Goal: Task Accomplishment & Management: Use online tool/utility

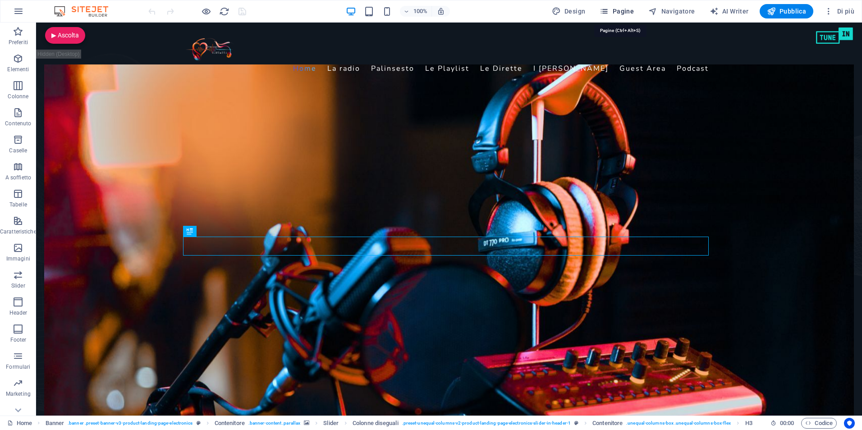
click at [620, 8] on span "Pagine" at bounding box center [617, 11] width 34 height 9
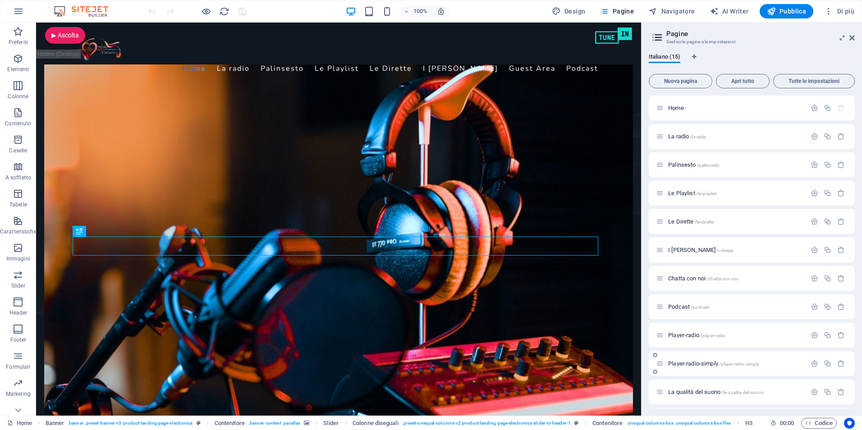
scroll to position [113, 0]
click at [674, 394] on span "test /test" at bounding box center [678, 392] width 20 height 7
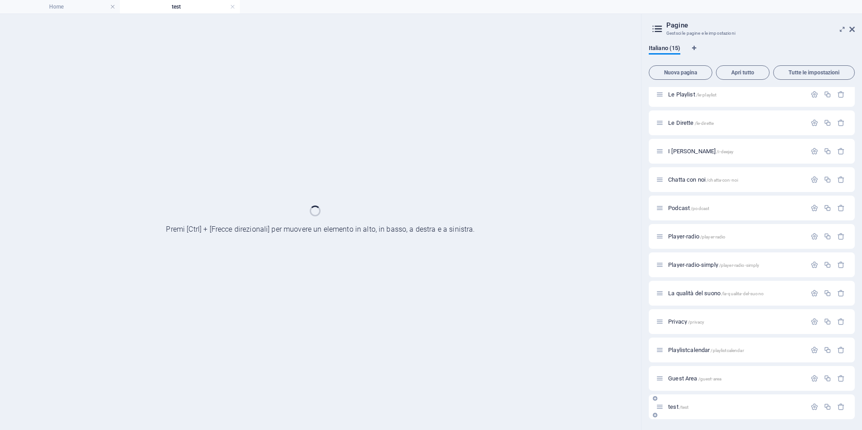
scroll to position [90, 0]
click at [674, 394] on div "Home / La radio /la-radio Palinsesto /palinsesto Le Playlist /le-playlist Le Di…" at bounding box center [752, 208] width 206 height 423
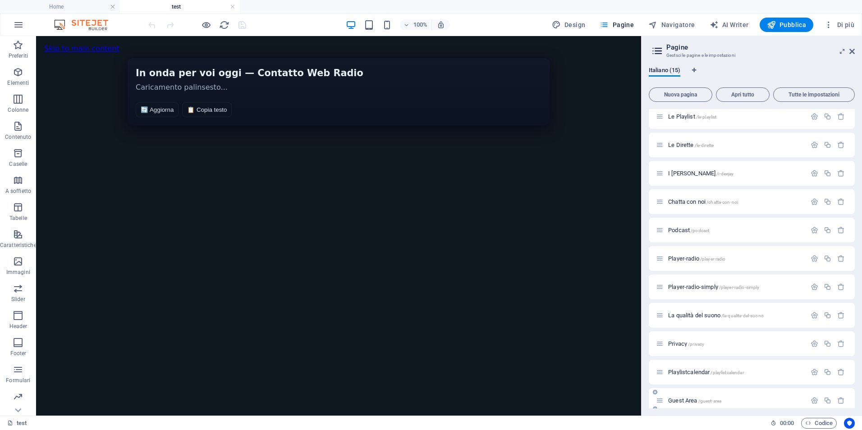
scroll to position [0, 0]
click at [62, 46] on span "HTML" at bounding box center [65, 43] width 15 height 5
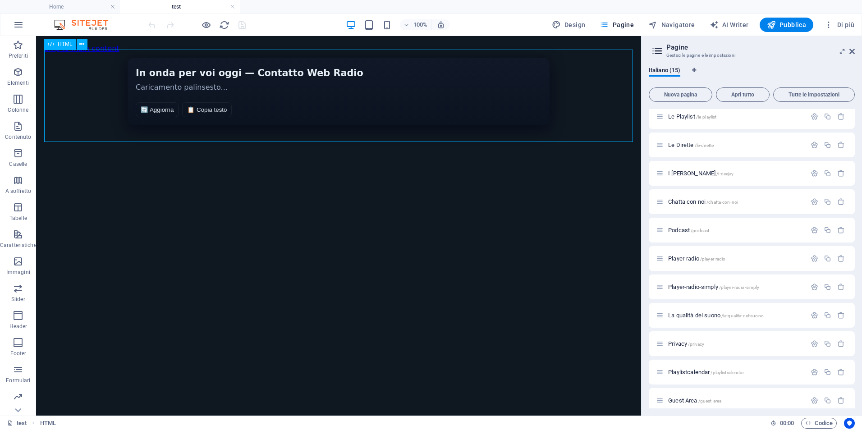
click at [62, 46] on span "HTML" at bounding box center [65, 43] width 15 height 5
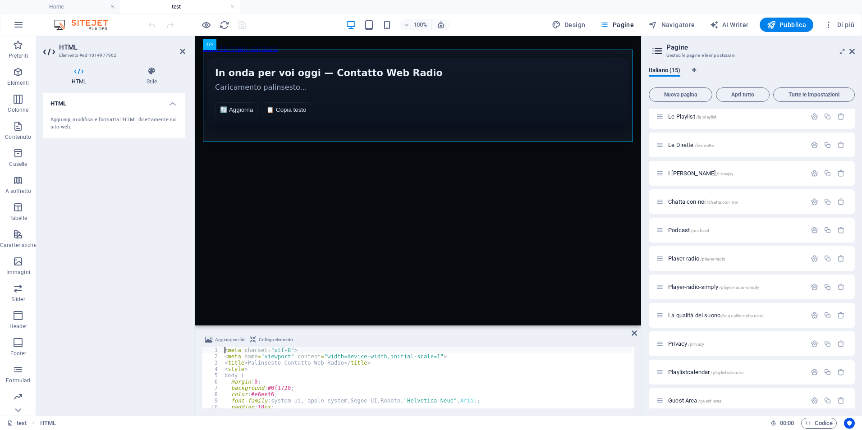
type textarea "</script>"
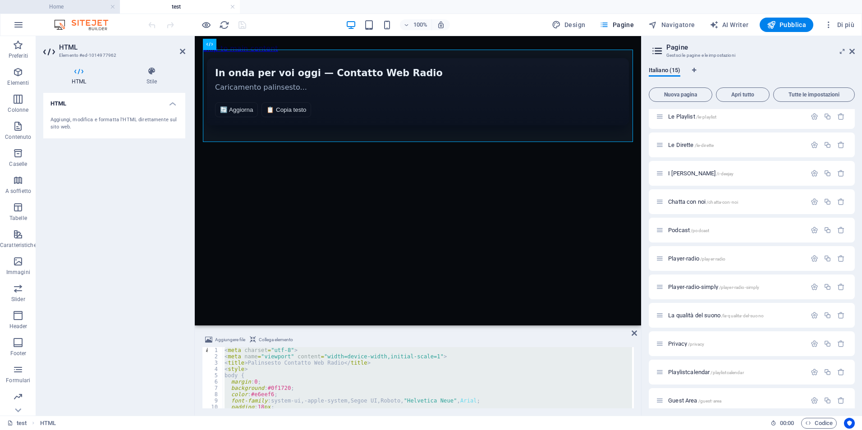
click at [74, 6] on h4 "Home" at bounding box center [60, 7] width 120 height 10
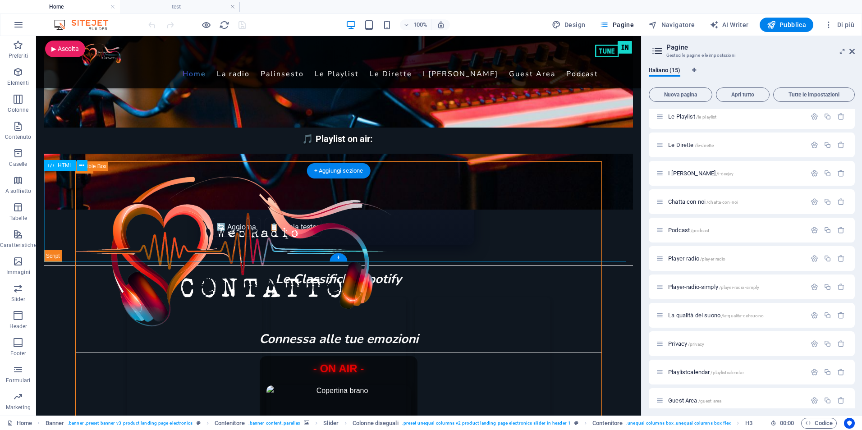
scroll to position [451, 0]
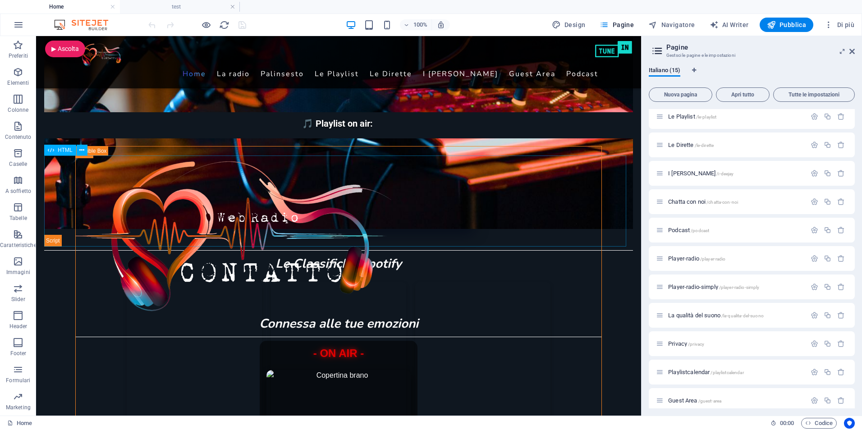
click at [59, 150] on span "HTML" at bounding box center [65, 149] width 15 height 5
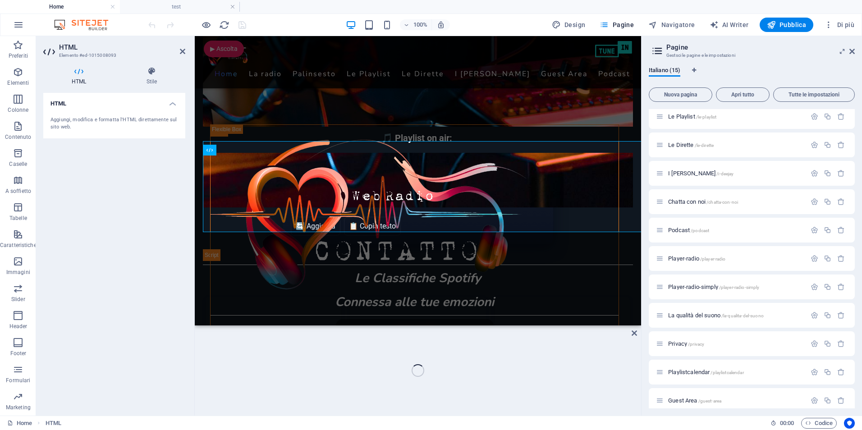
scroll to position [465, 0]
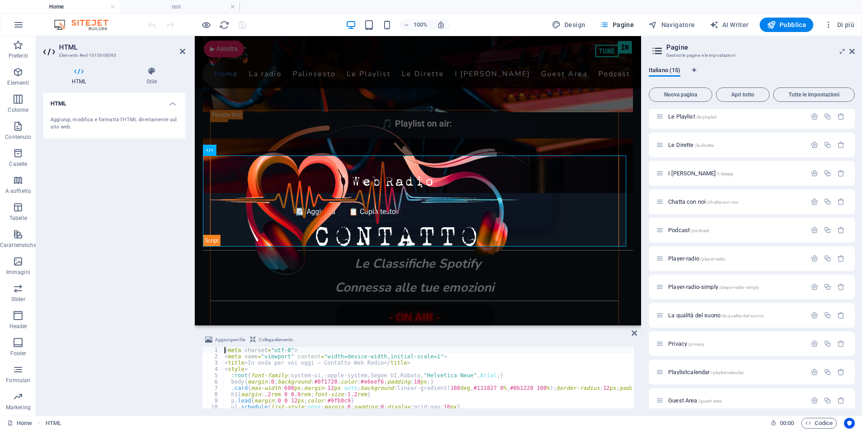
type textarea "</script>"
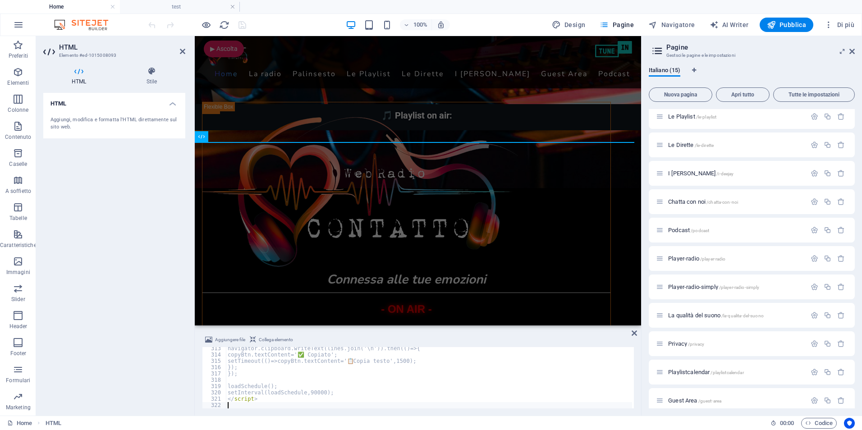
scroll to position [1972, 0]
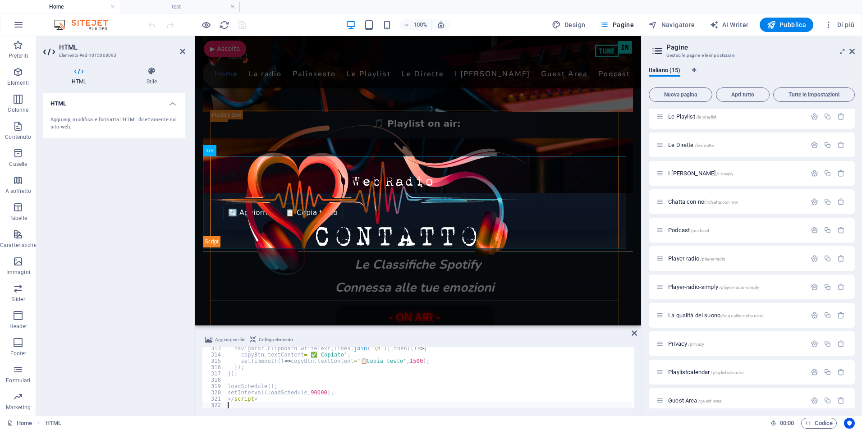
click at [117, 230] on div "HTML Aggiungi, modifica e formatta l'HTML direttamente sul sito web." at bounding box center [114, 251] width 142 height 316
click at [246, 28] on icon "save" at bounding box center [242, 25] width 10 height 10
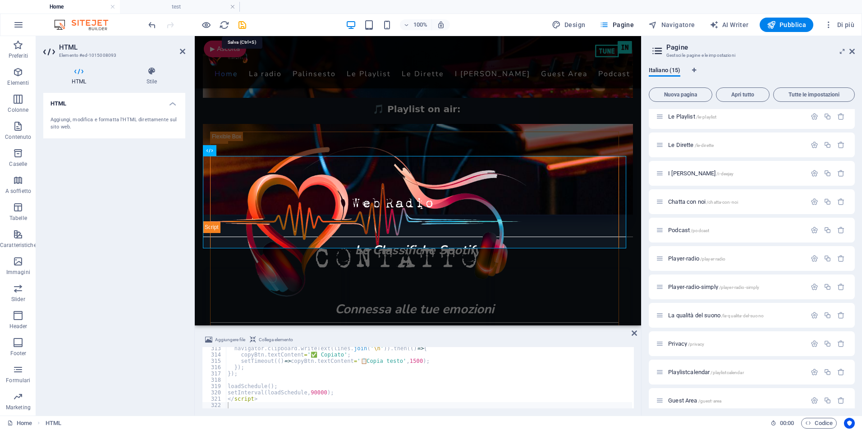
checkbox input "false"
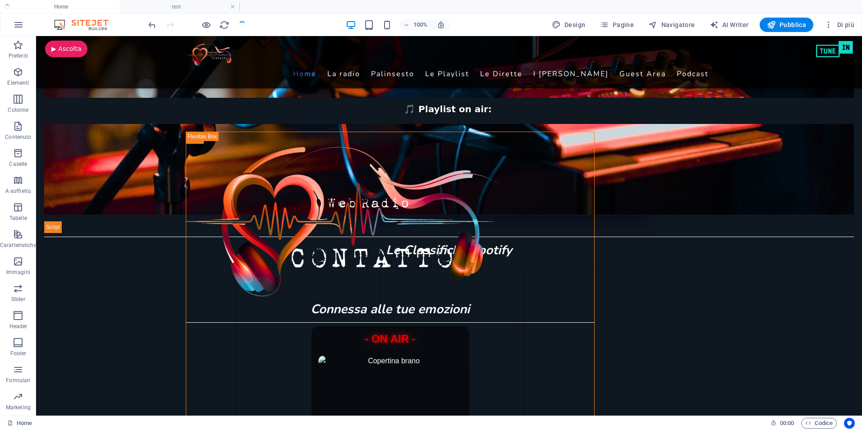
scroll to position [451, 0]
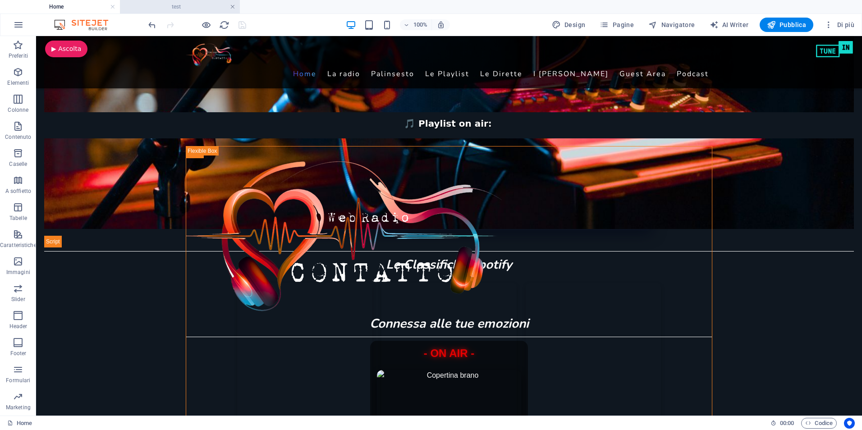
click at [232, 5] on link at bounding box center [232, 7] width 5 height 9
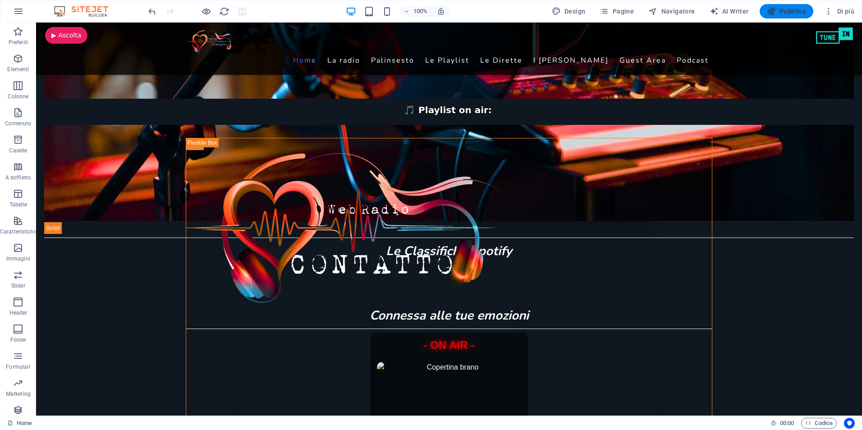
click at [799, 11] on span "Pubblica" at bounding box center [787, 11] width 40 height 9
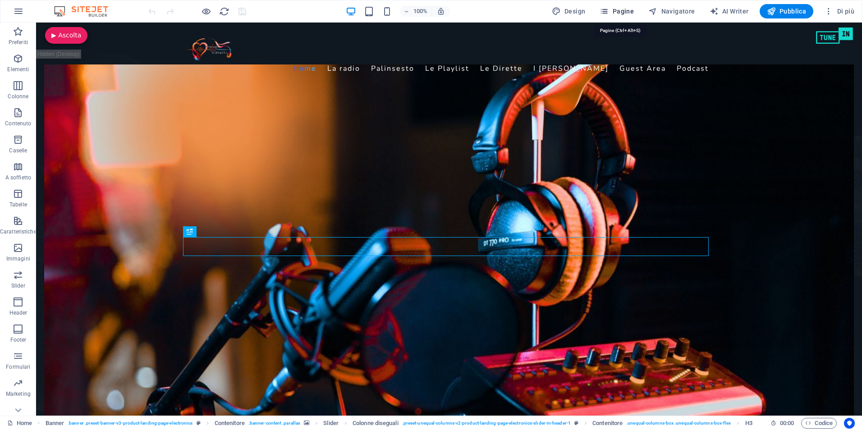
drag, startPoint x: 606, startPoint y: 8, endPoint x: 614, endPoint y: 13, distance: 9.8
click at [606, 8] on icon "button" at bounding box center [604, 11] width 9 height 9
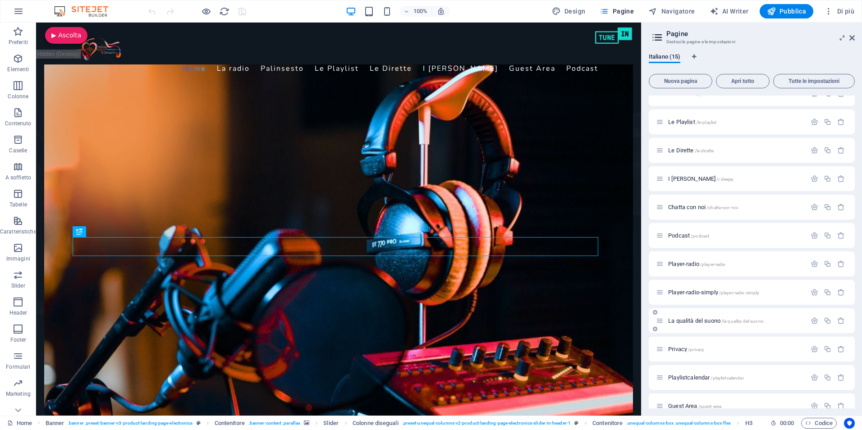
scroll to position [113, 0]
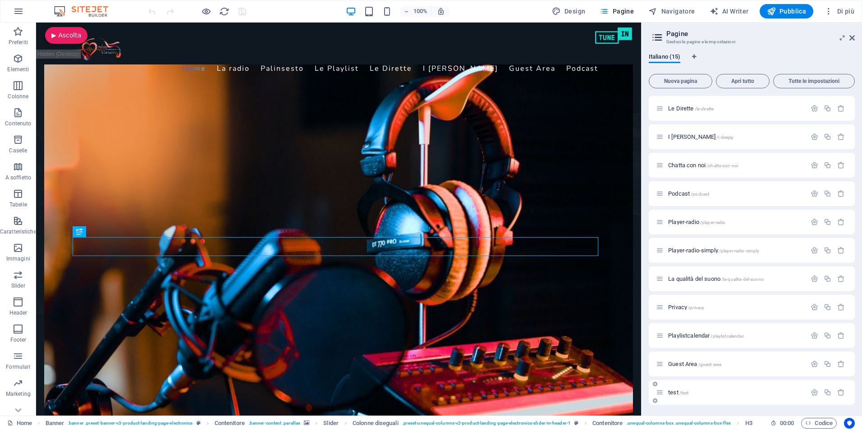
click at [661, 392] on icon at bounding box center [660, 393] width 8 height 8
click at [672, 394] on span "test /test" at bounding box center [678, 392] width 20 height 7
click at [672, 394] on div "Home / La radio /la-radio Palinsesto /palinsesto Le Playlist /le-playlist Le Di…" at bounding box center [752, 216] width 206 height 423
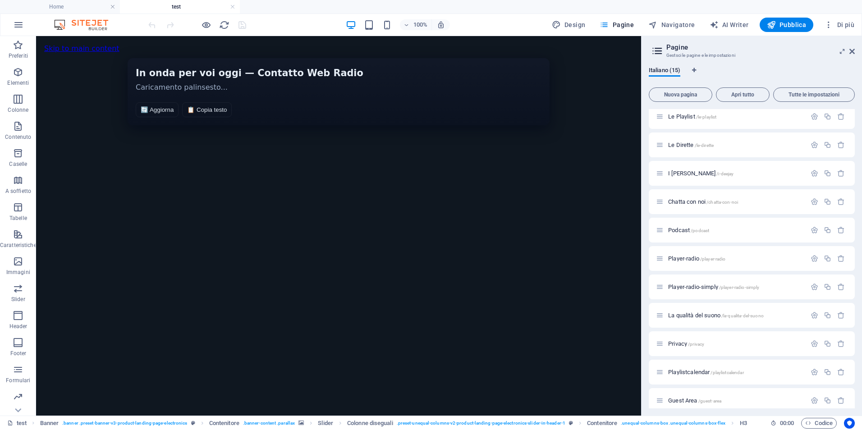
scroll to position [0, 0]
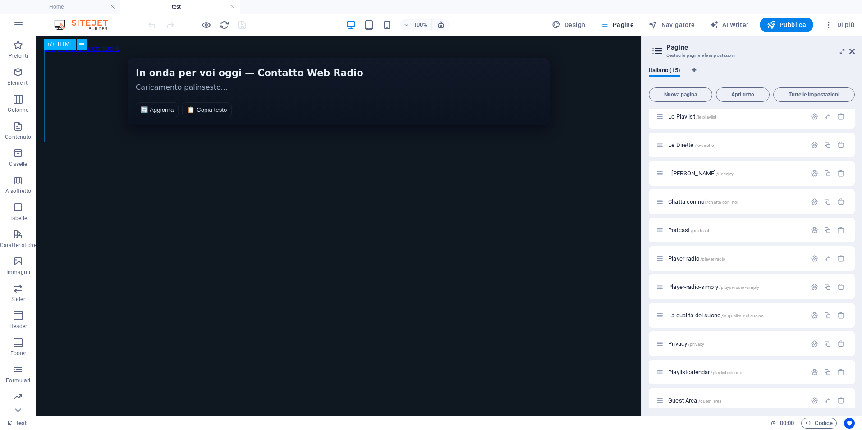
click at [57, 43] on div "HTML" at bounding box center [60, 44] width 32 height 11
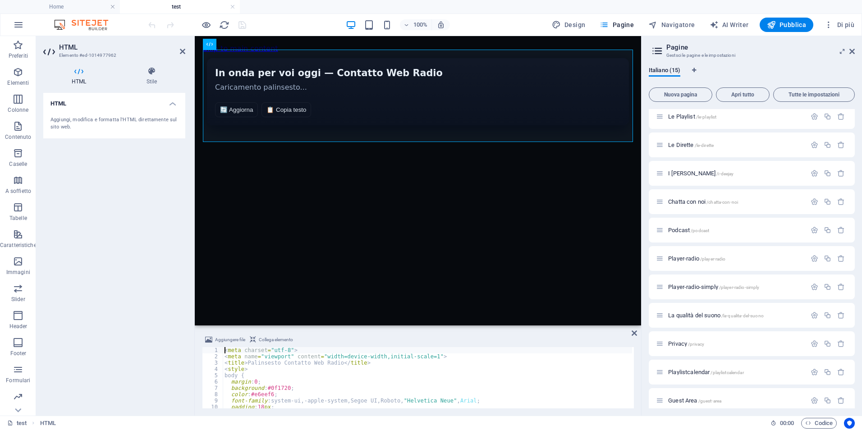
type textarea "</script>"
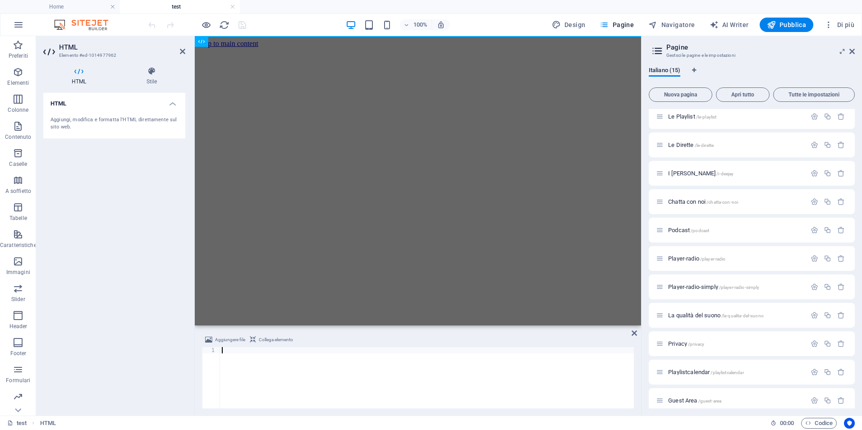
scroll to position [1302, 0]
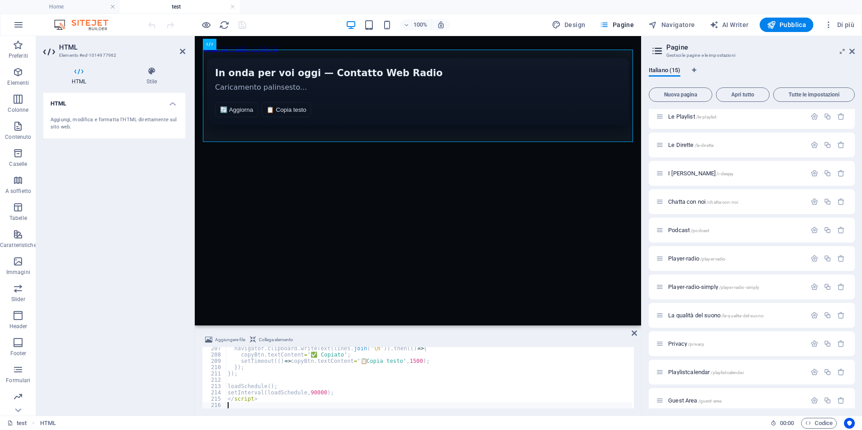
click at [91, 222] on div "HTML Aggiungi, modifica e formatta l'HTML direttamente sul sito web." at bounding box center [114, 251] width 142 height 316
click at [242, 25] on icon "save" at bounding box center [242, 25] width 10 height 10
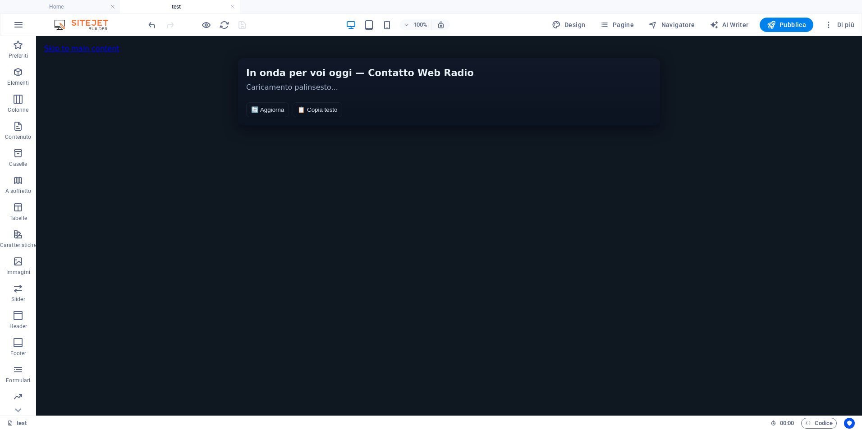
drag, startPoint x: 780, startPoint y: 23, endPoint x: 629, endPoint y: 8, distance: 151.4
click at [780, 23] on span "Pubblica" at bounding box center [787, 24] width 40 height 9
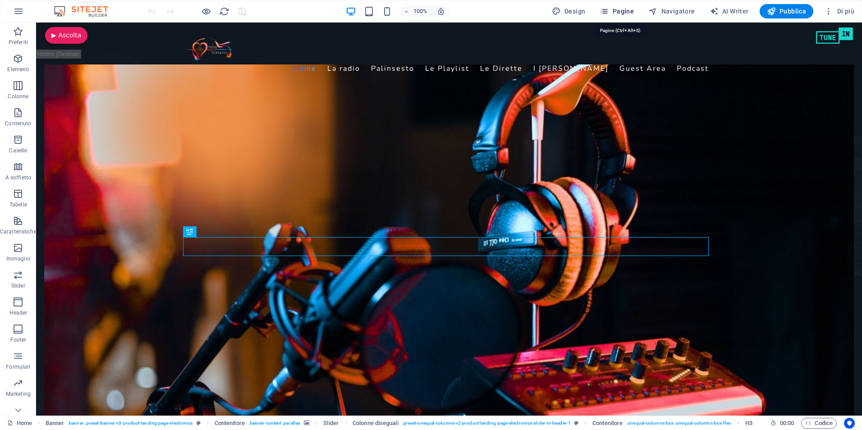
click at [613, 10] on span "Pagine" at bounding box center [617, 11] width 34 height 9
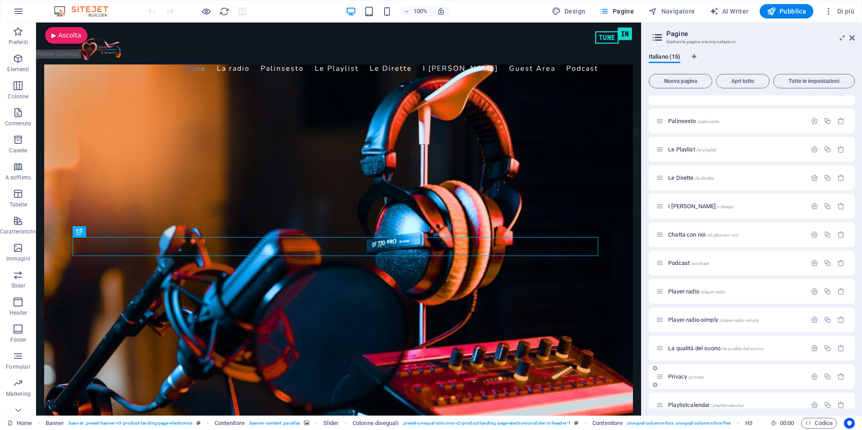
scroll to position [113, 0]
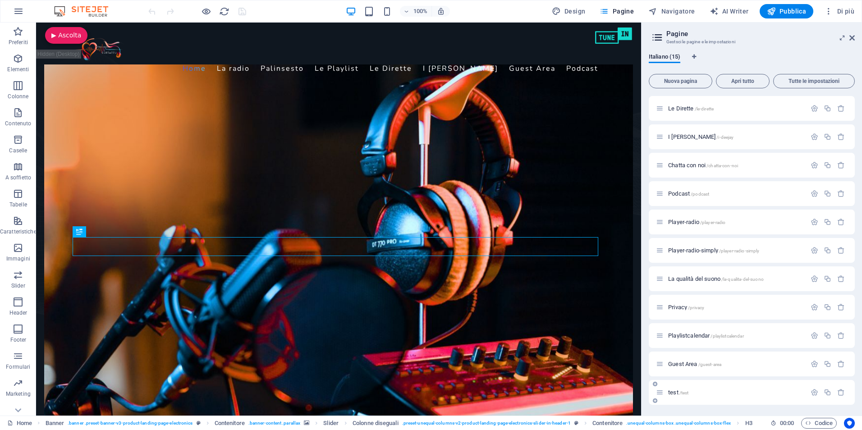
click at [666, 391] on div "test /test" at bounding box center [736, 393] width 141 height 6
click at [666, 391] on div "Home / La radio /la-radio Palinsesto /palinsesto Le Playlist /le-playlist Le Di…" at bounding box center [752, 216] width 206 height 423
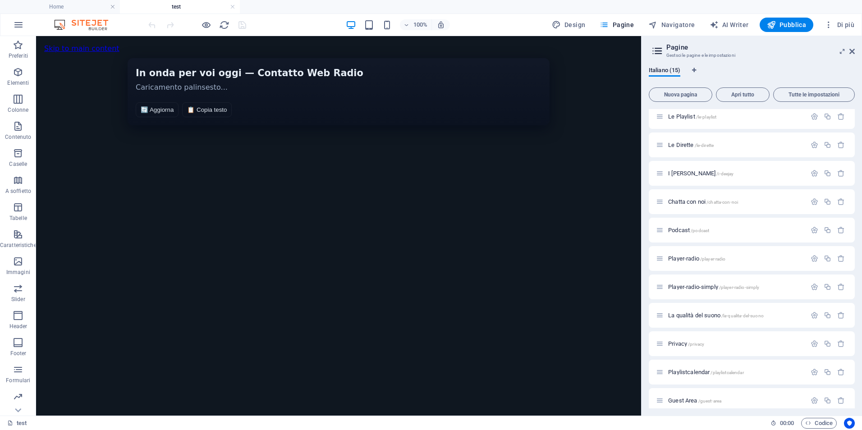
scroll to position [0, 0]
click at [64, 44] on span "HTML" at bounding box center [65, 43] width 15 height 5
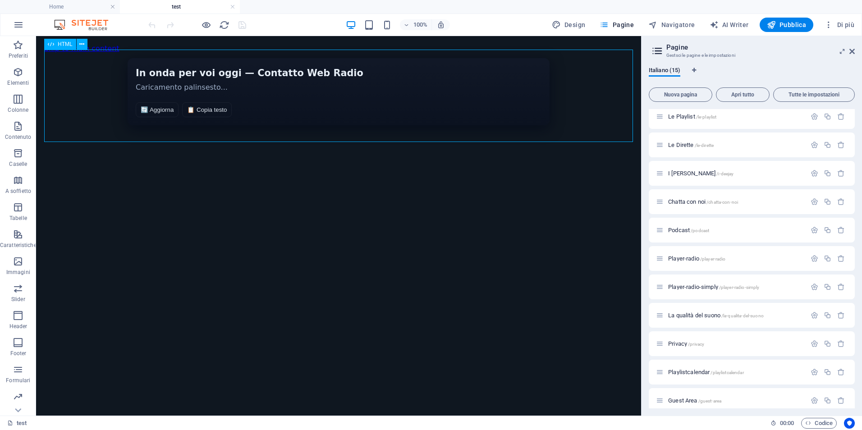
click at [64, 44] on span "HTML" at bounding box center [65, 43] width 15 height 5
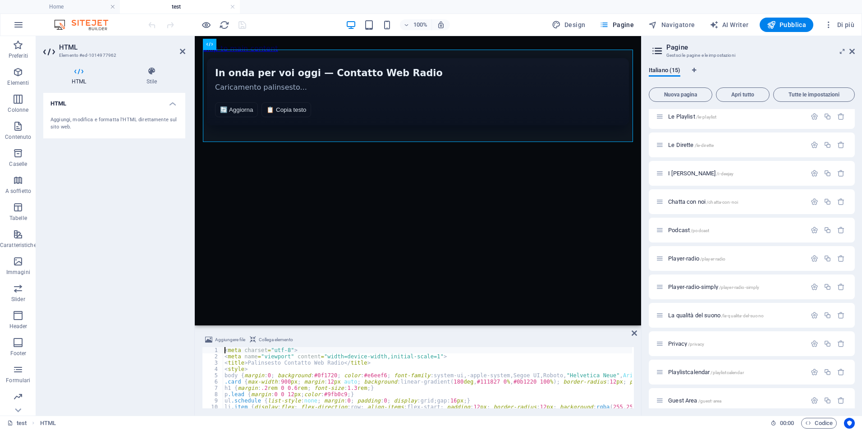
type textarea "</script>"
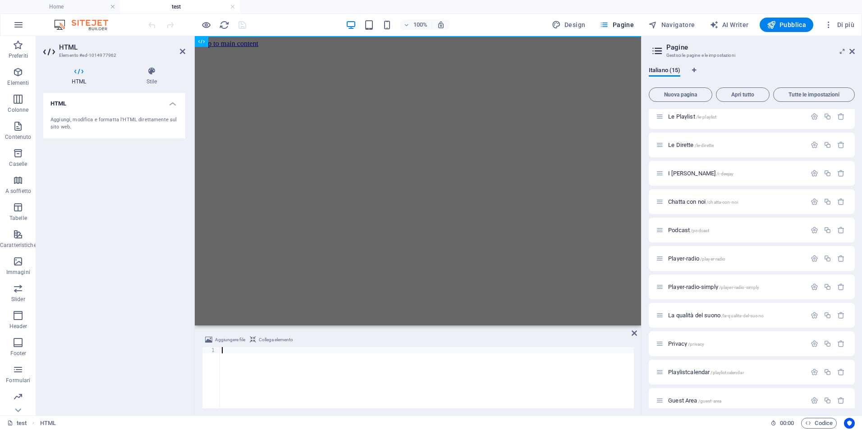
scroll to position [1163, 0]
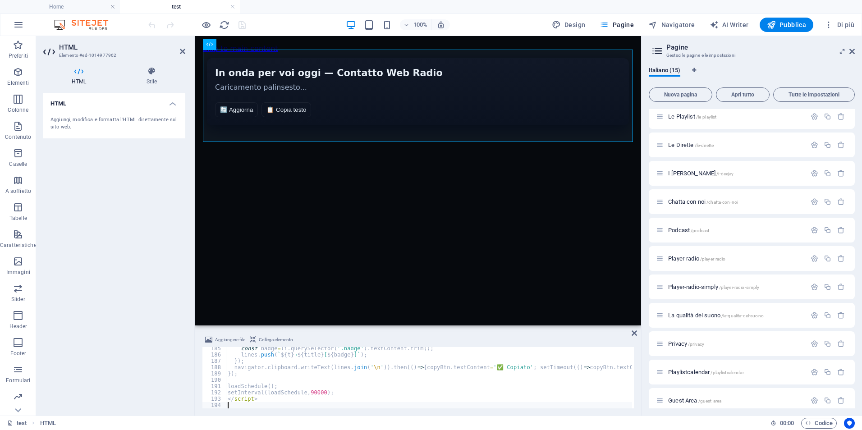
click at [105, 188] on div "HTML Aggiungi, modifica e formatta l'HTML direttamente sul sito web." at bounding box center [114, 251] width 142 height 316
click at [243, 25] on icon "save" at bounding box center [242, 25] width 10 height 10
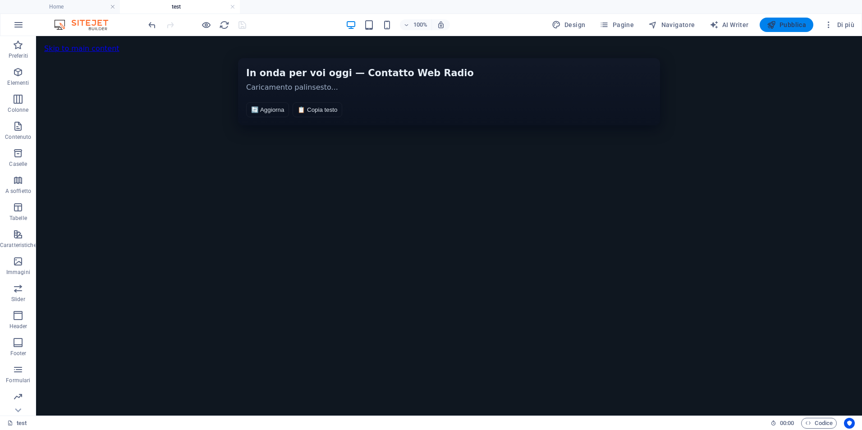
click at [772, 24] on icon "button" at bounding box center [771, 24] width 9 height 9
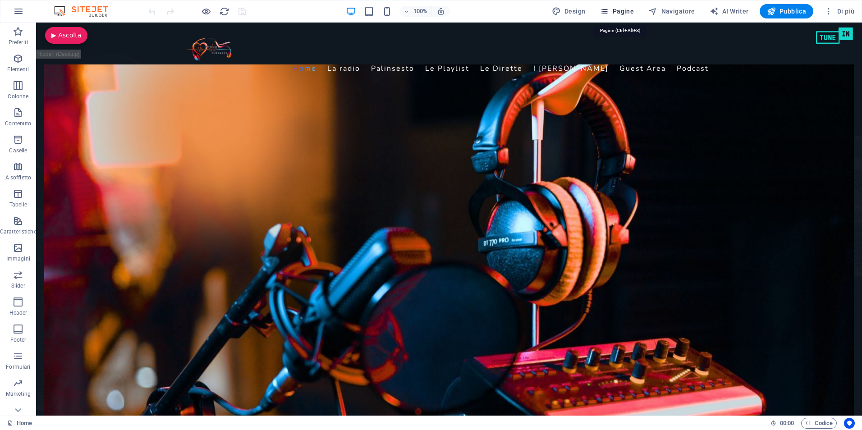
click at [606, 10] on icon "button" at bounding box center [604, 11] width 9 height 9
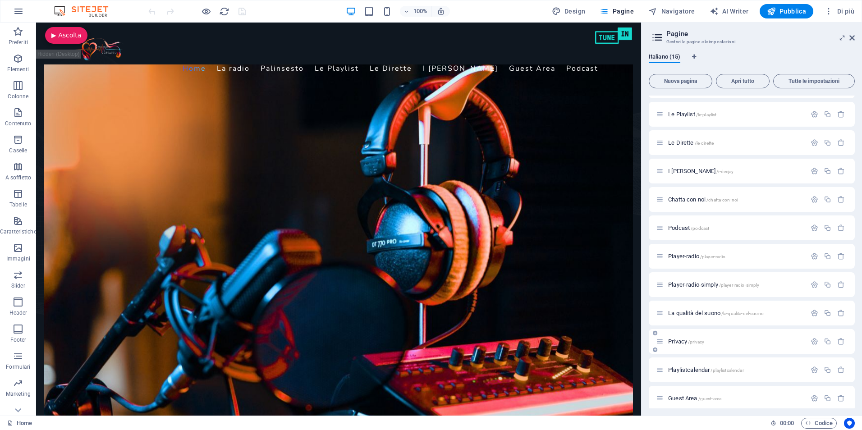
scroll to position [113, 0]
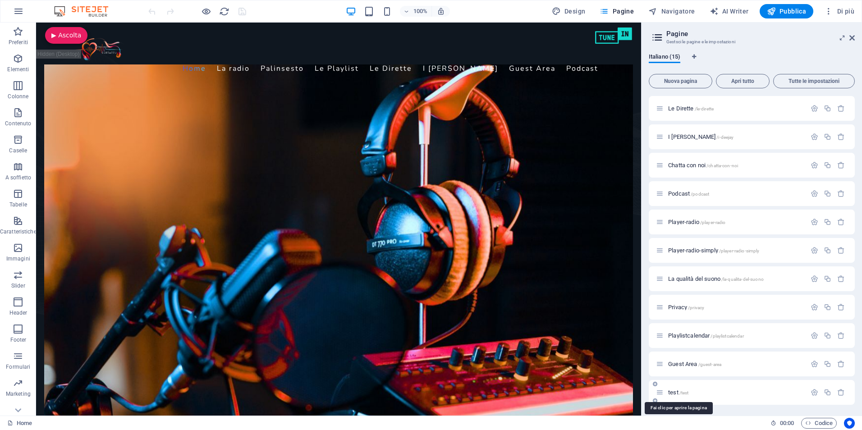
click at [674, 392] on span "test /test" at bounding box center [678, 392] width 20 height 7
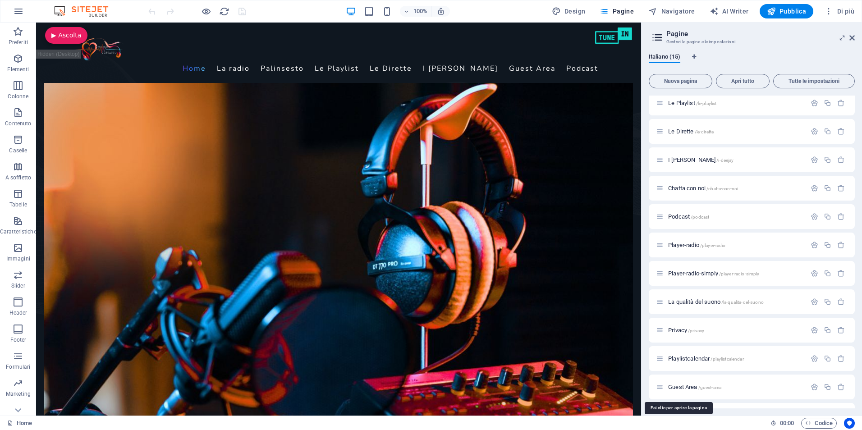
click at [674, 392] on div "Home / La radio /la-radio Palinsesto /palinsesto Le Playlist /le-playlist Le Di…" at bounding box center [752, 216] width 206 height 423
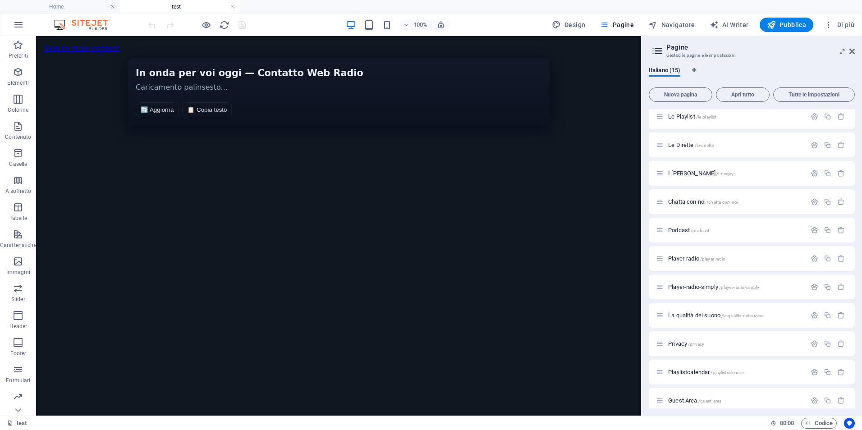
scroll to position [0, 0]
click at [61, 43] on span "HTML" at bounding box center [65, 43] width 15 height 5
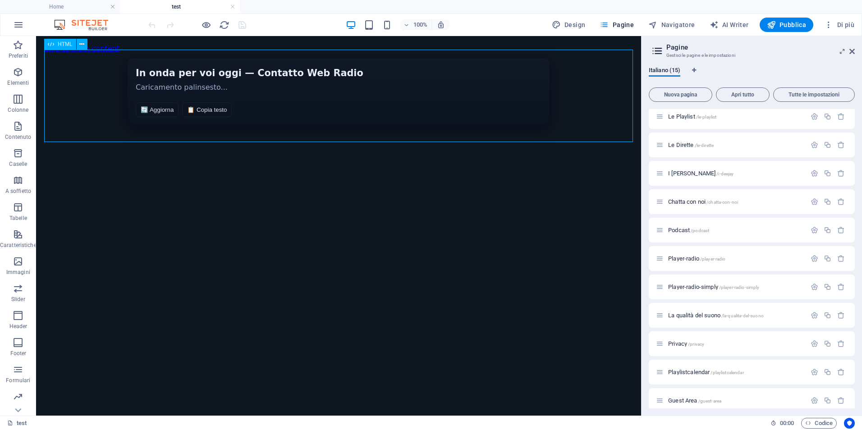
click at [60, 44] on span "HTML" at bounding box center [65, 43] width 15 height 5
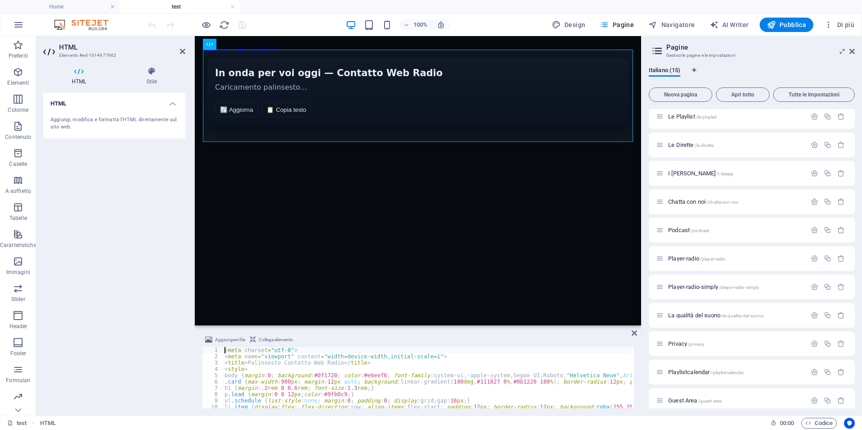
type textarea "</script>"
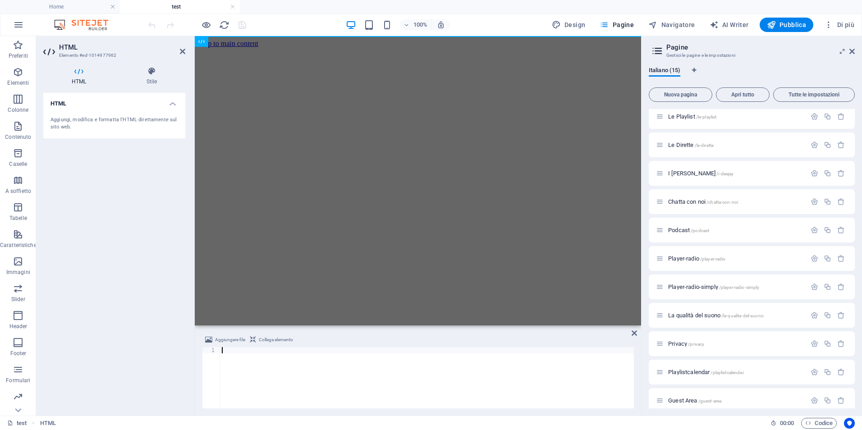
scroll to position [1227, 0]
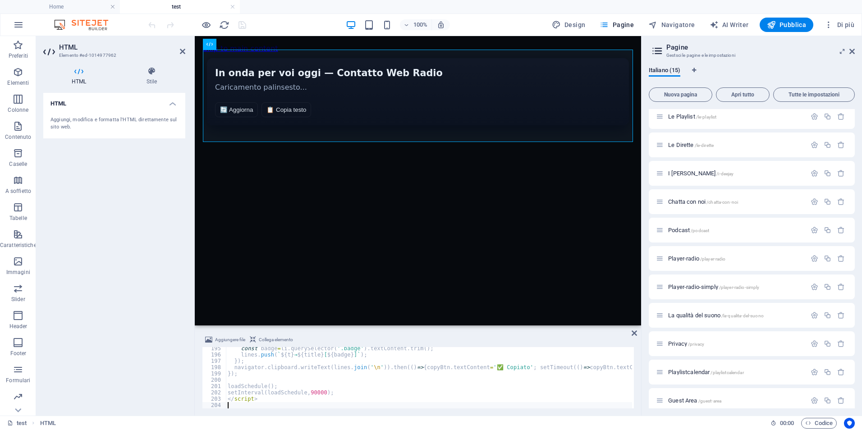
click at [142, 288] on div "HTML Aggiungi, modifica e formatta l'HTML direttamente sul sito web." at bounding box center [114, 251] width 142 height 316
click at [242, 23] on icon "save" at bounding box center [242, 25] width 10 height 10
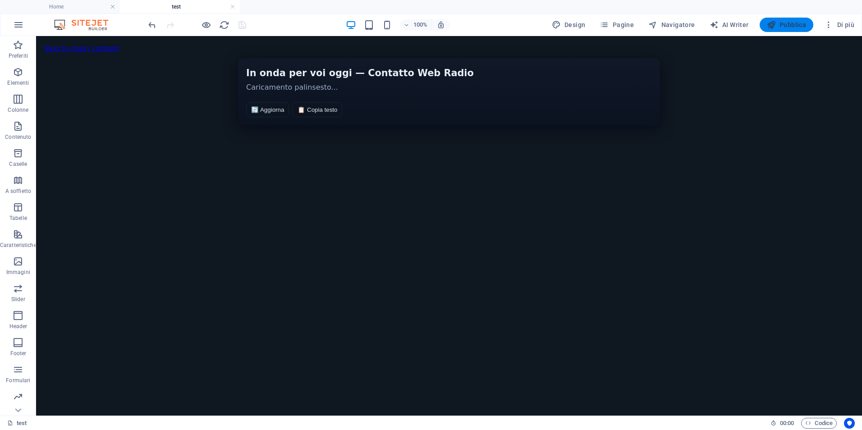
click at [776, 23] on icon "button" at bounding box center [771, 24] width 9 height 9
